Goal: Transaction & Acquisition: Obtain resource

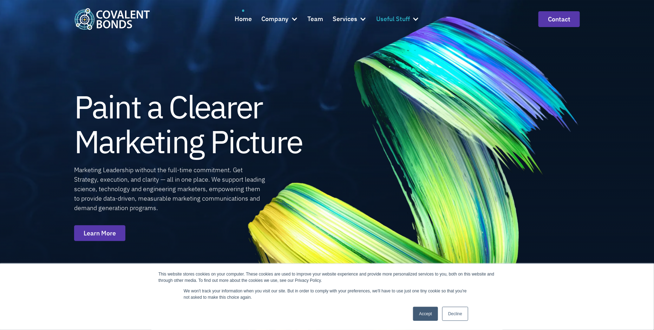
click at [397, 10] on div "Useful Stuff" at bounding box center [393, 18] width 34 height 19
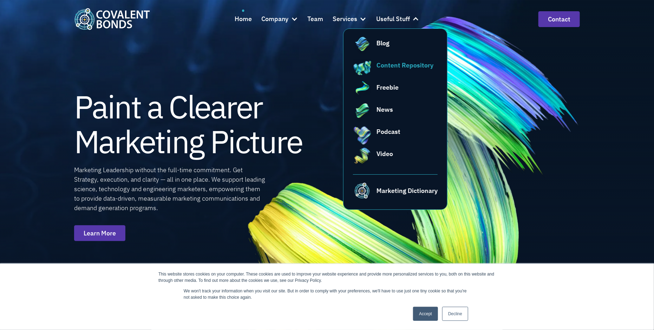
click at [398, 65] on div "Content Repository" at bounding box center [405, 64] width 57 height 9
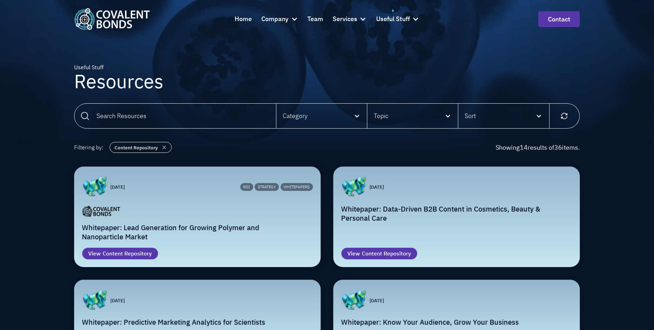
click at [219, 217] on div "Whitepaper: Lead Generation for Growing Polymer and Nanoparticle Market" at bounding box center [197, 223] width 231 height 37
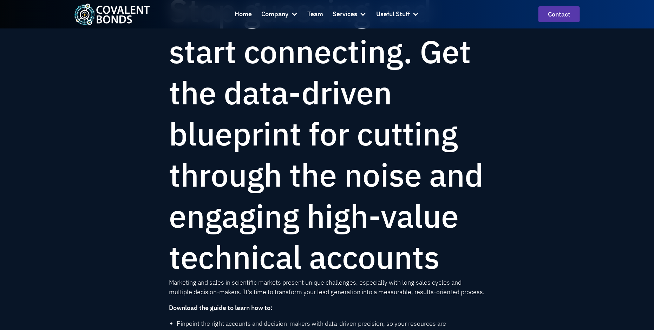
scroll to position [476, 0]
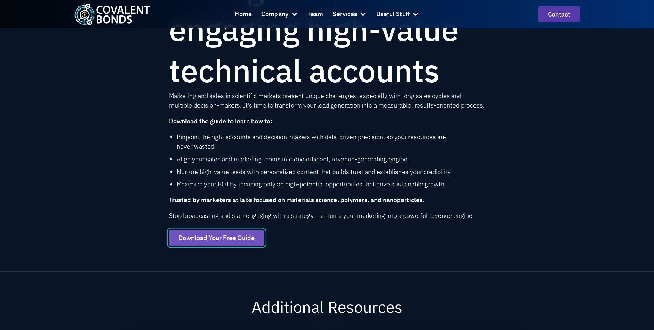
click at [247, 246] on link "Download Your Free Guide" at bounding box center [216, 238] width 95 height 16
